Goal: Transaction & Acquisition: Purchase product/service

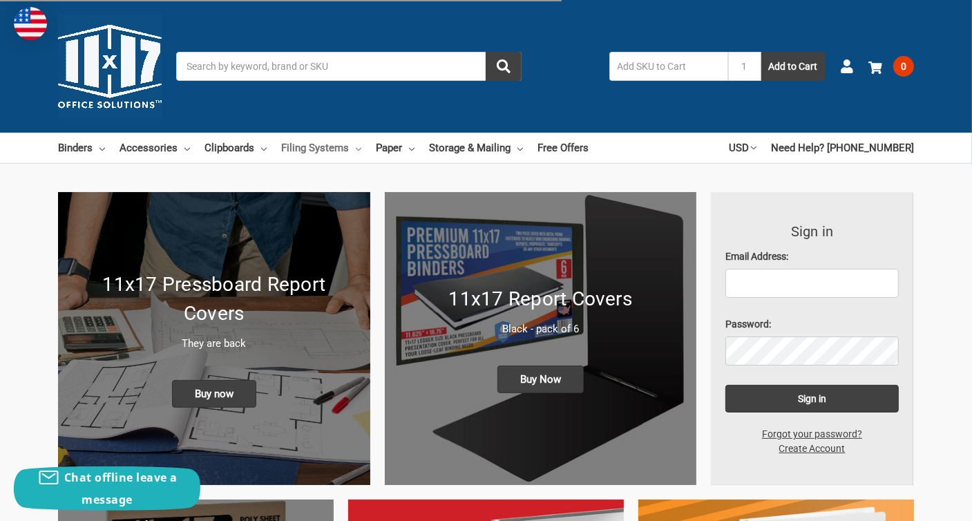
click at [292, 153] on link "Filing Systems" at bounding box center [321, 148] width 80 height 30
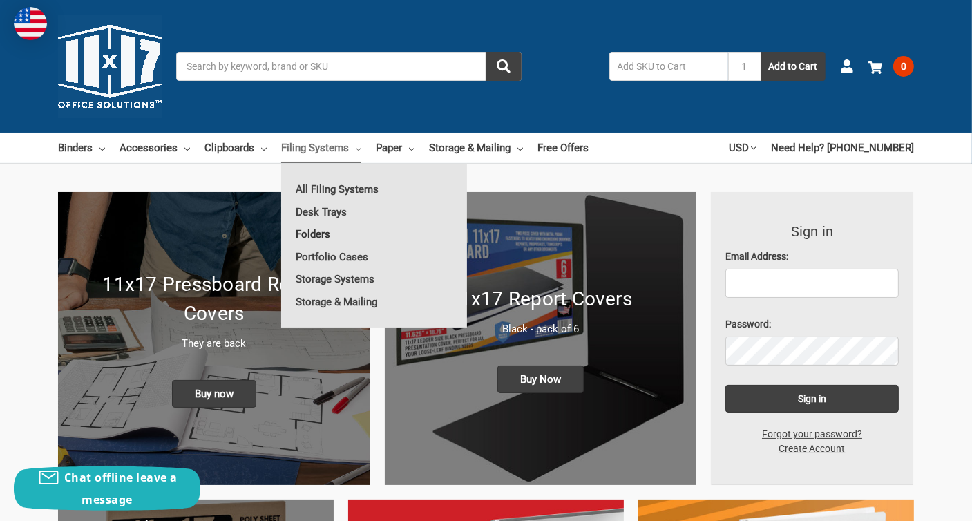
click at [313, 235] on link "Folders" at bounding box center [374, 234] width 186 height 22
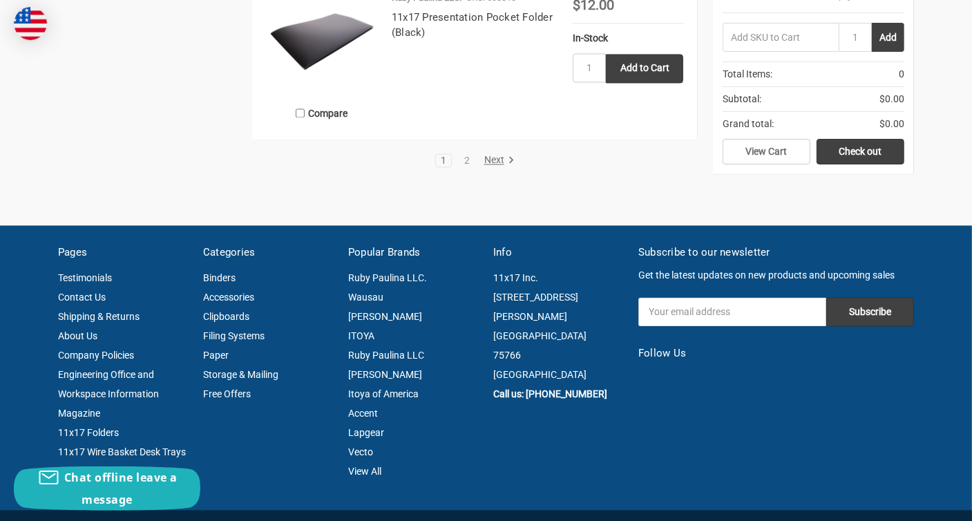
scroll to position [2624, 0]
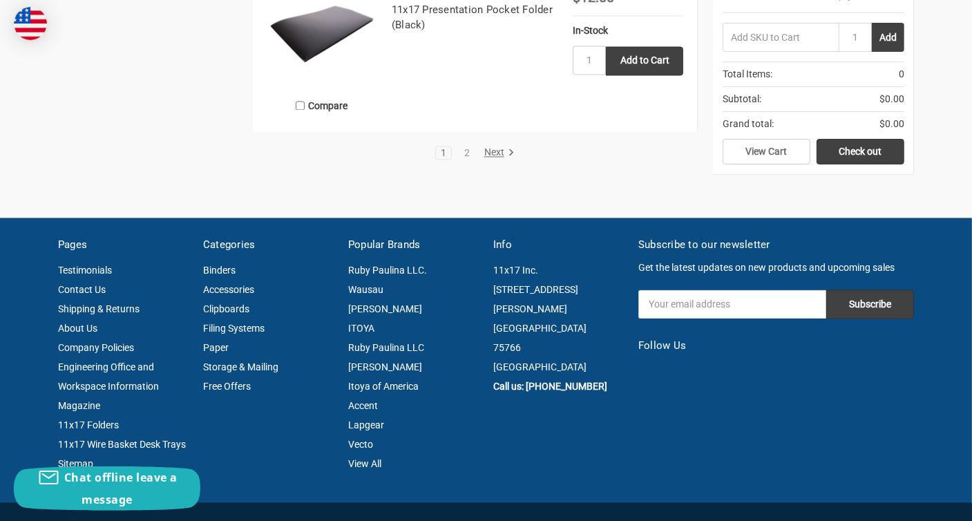
click at [495, 153] on link "Next" at bounding box center [496, 152] width 35 height 12
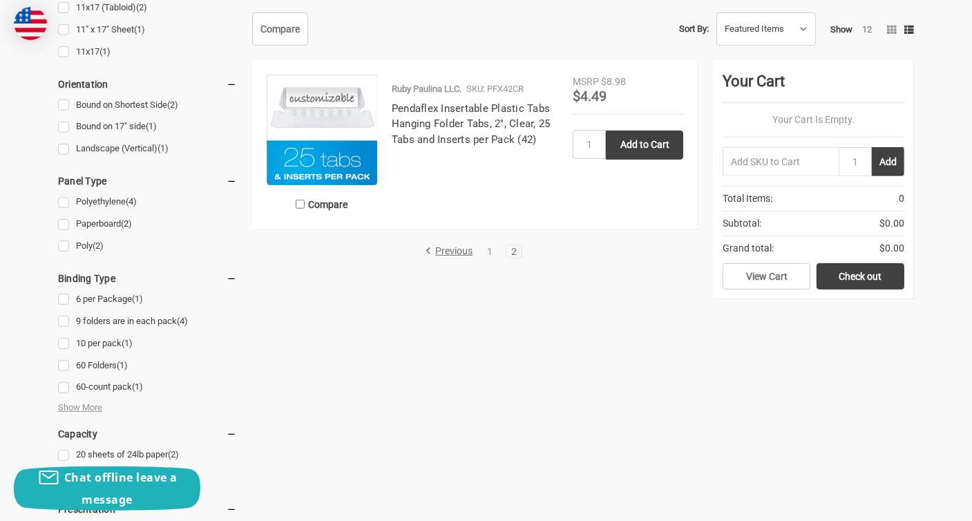
scroll to position [552, 0]
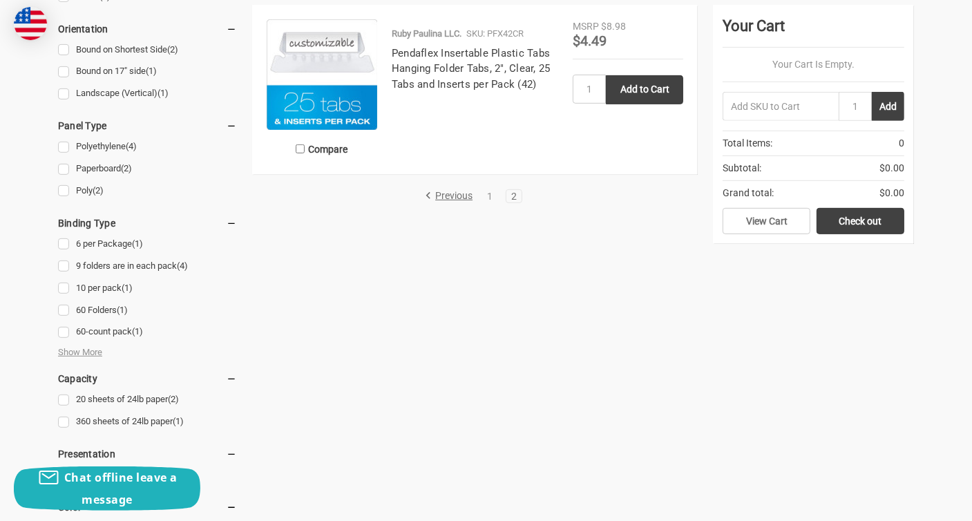
click at [456, 194] on link "Previous" at bounding box center [451, 196] width 52 height 12
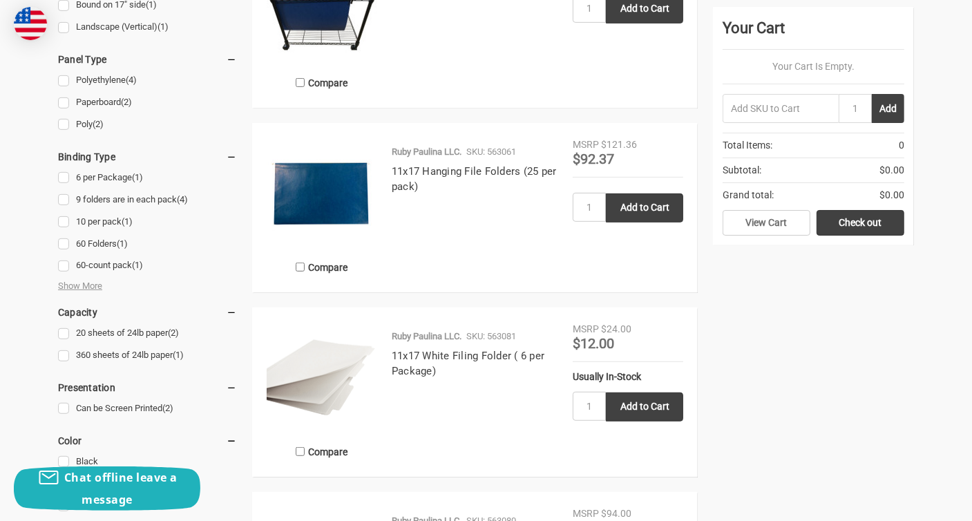
scroll to position [622, 0]
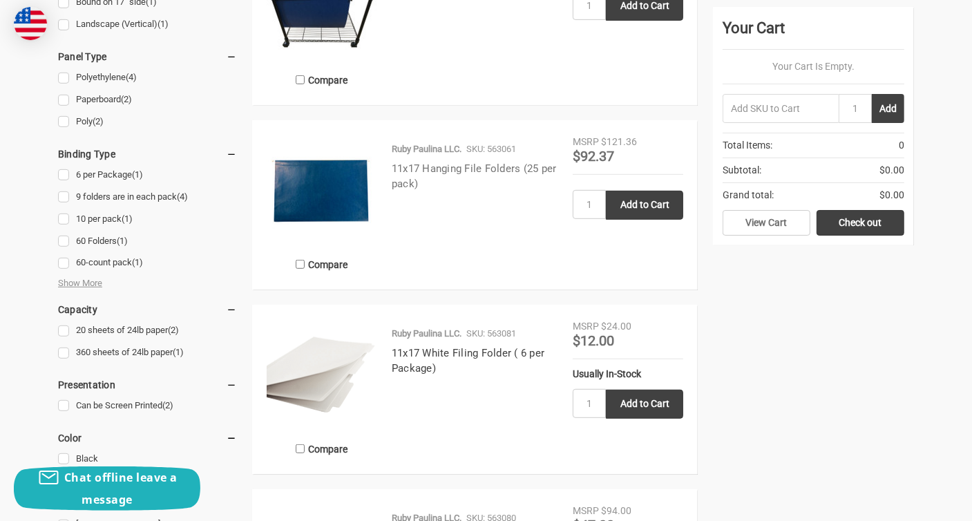
click at [454, 168] on link "11x17 Hanging File Folders (25 per pack)" at bounding box center [474, 176] width 165 height 28
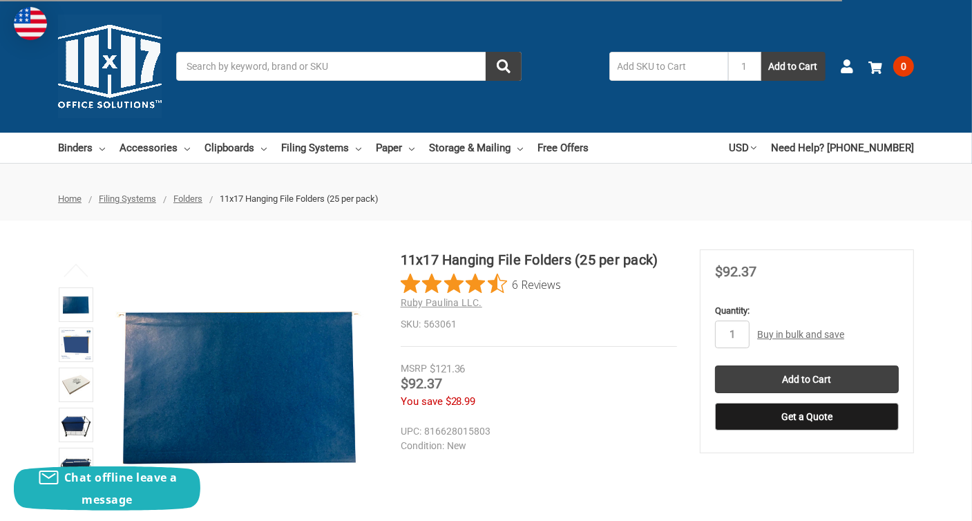
scroll to position [138, 0]
